Goal: Task Accomplishment & Management: Use online tool/utility

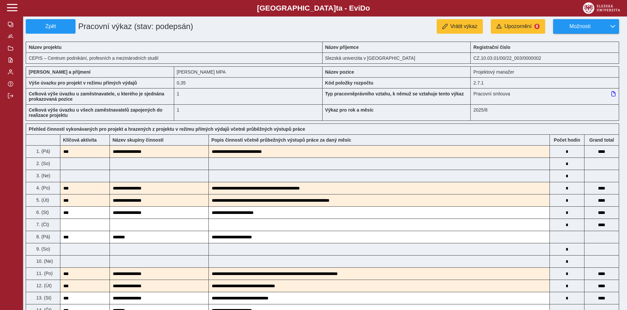
scroll to position [478, 0]
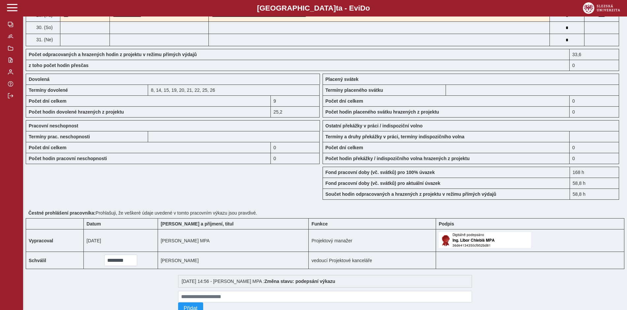
click at [13, 39] on span "button" at bounding box center [10, 36] width 5 height 5
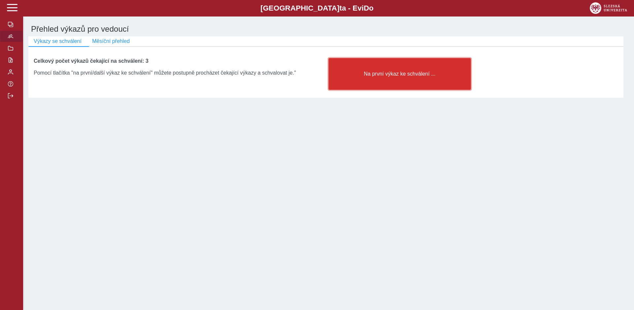
click at [402, 71] on button "Na první výkaz ke schválení ..." at bounding box center [399, 74] width 142 height 32
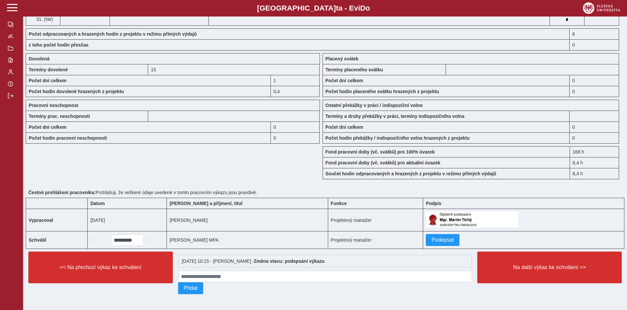
scroll to position [502, 0]
click at [432, 237] on span "Podepsat" at bounding box center [443, 240] width 22 height 6
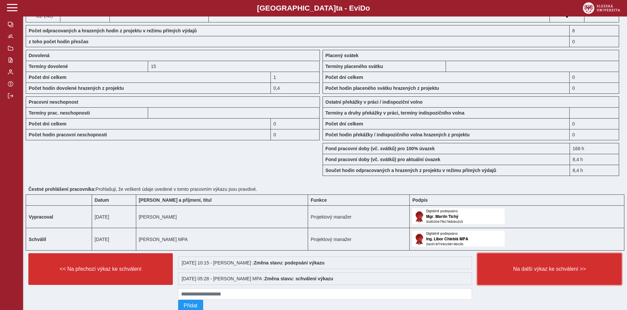
click at [522, 263] on button "Na další výkaz ke schválení >>" at bounding box center [550, 269] width 145 height 32
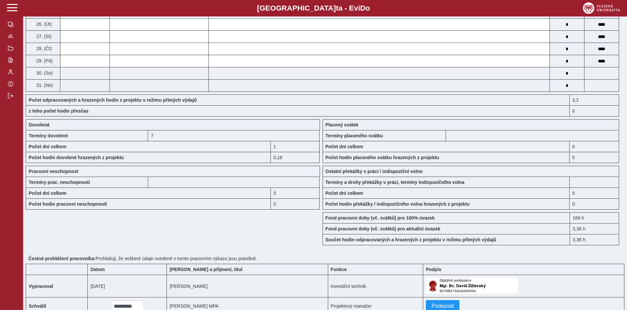
scroll to position [495, 0]
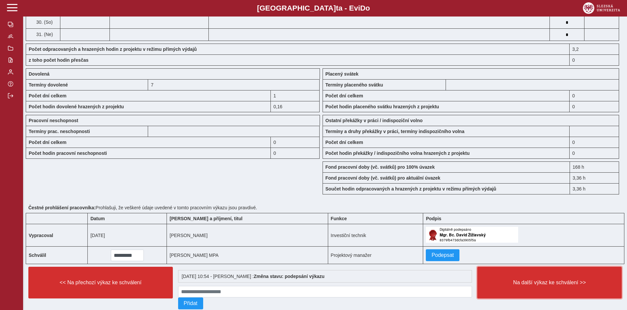
click at [511, 281] on span "Na další výkaz ke schválení >>" at bounding box center [549, 283] width 133 height 6
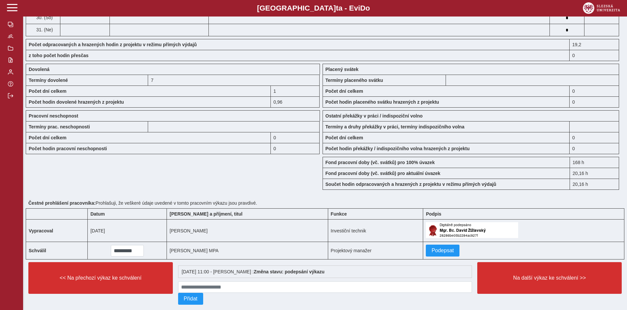
scroll to position [495, 0]
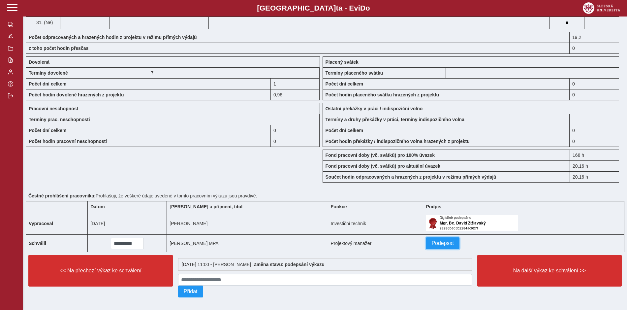
click at [432, 240] on span "Podepsat" at bounding box center [443, 243] width 22 height 6
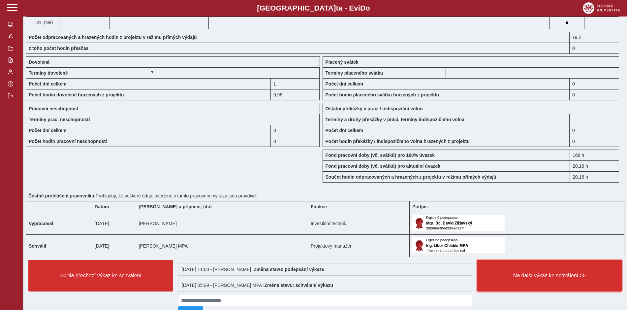
click at [509, 273] on span "Na další výkaz ke schválení >>" at bounding box center [549, 276] width 133 height 6
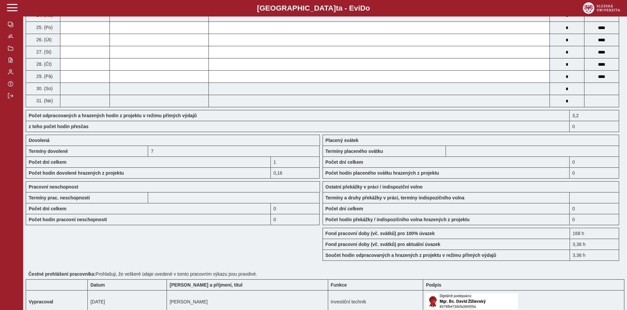
scroll to position [514, 0]
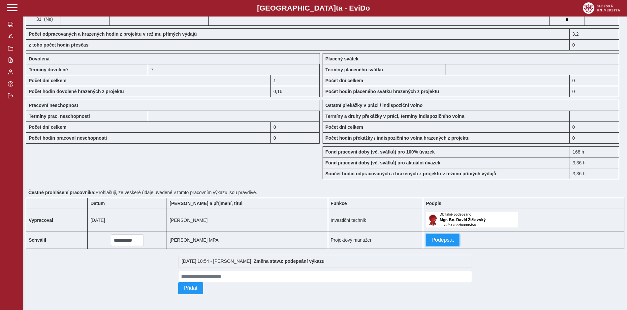
click at [432, 238] on span "Podepsat" at bounding box center [443, 240] width 22 height 6
